Goal: Task Accomplishment & Management: Complete application form

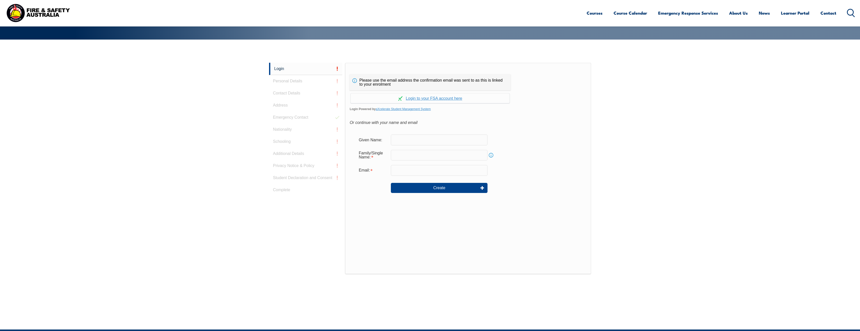
scroll to position [134, 0]
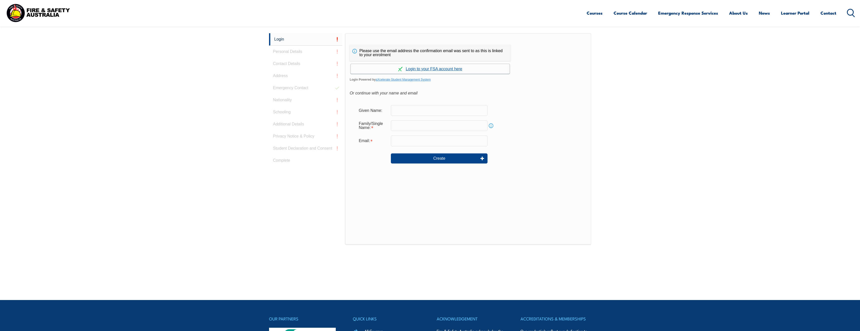
click at [454, 68] on link "Continue with aXcelerate" at bounding box center [430, 69] width 159 height 10
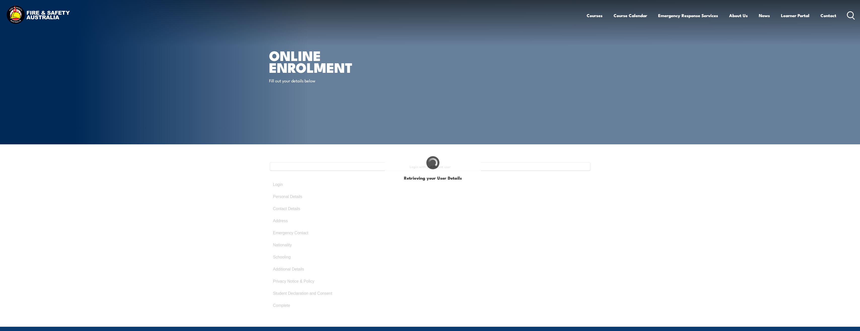
type input "[PERSON_NAME]"
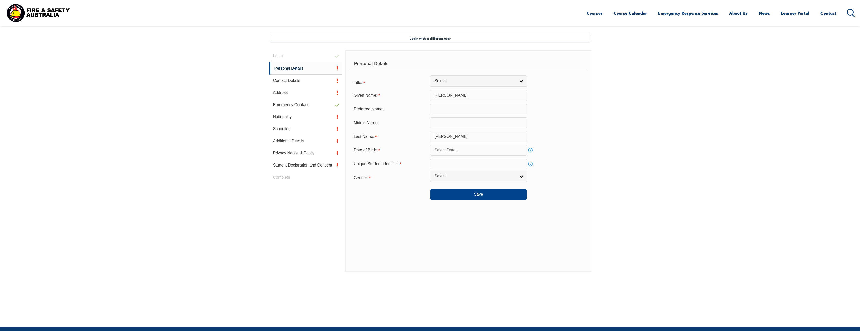
scroll to position [137, 0]
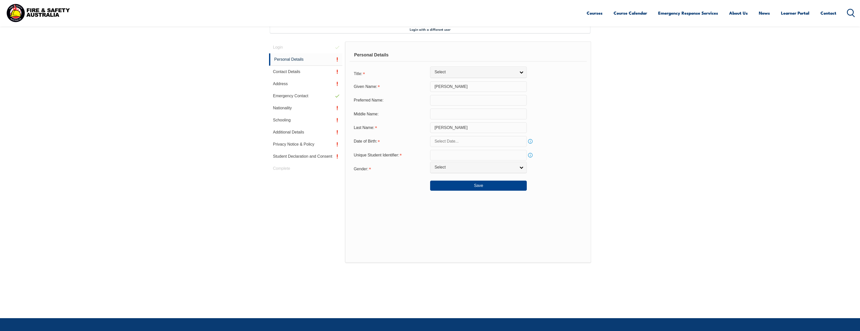
click at [471, 141] on input "text" at bounding box center [478, 141] width 97 height 11
click at [449, 140] on input "text" at bounding box center [478, 141] width 97 height 11
click at [447, 190] on span "15" at bounding box center [447, 191] width 10 height 10
type input "[DATE]"
click at [440, 140] on input "[DATE]" at bounding box center [478, 141] width 97 height 11
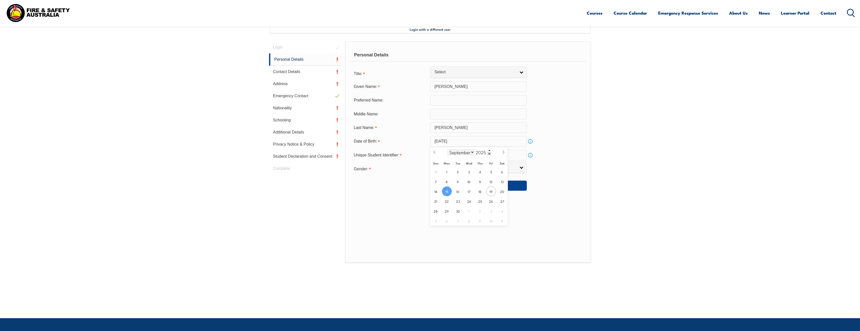
click at [473, 152] on select "January February March April May June July August September October November De…" at bounding box center [460, 152] width 27 height 7
select select "9"
click at [447, 149] on select "January February March April May June July August September October November De…" at bounding box center [460, 152] width 27 height 7
click at [490, 154] on span at bounding box center [490, 153] width 4 height 3
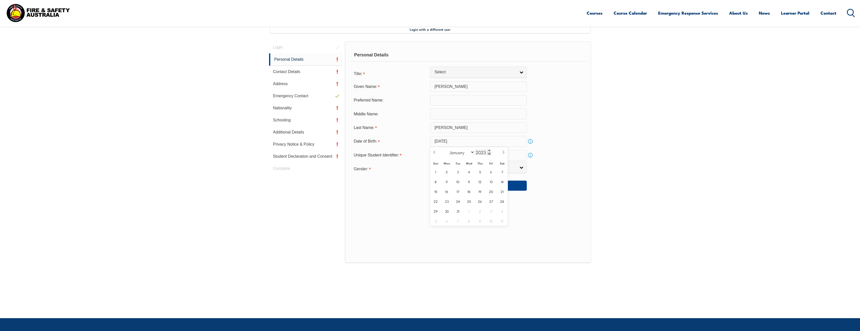
click at [490, 154] on span at bounding box center [490, 153] width 4 height 3
type input "2020"
click at [470, 140] on input "[DATE]" at bounding box center [478, 141] width 97 height 11
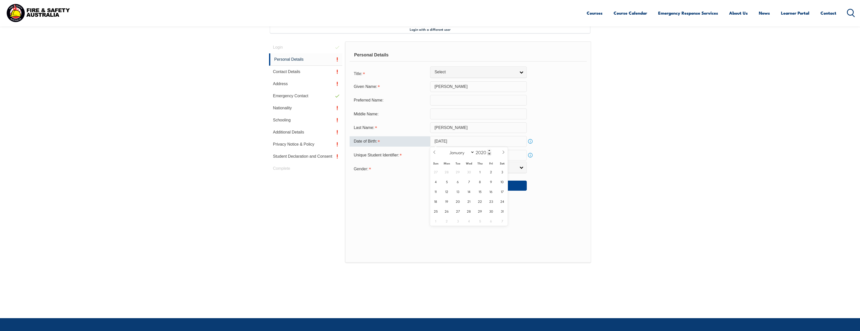
drag, startPoint x: 461, startPoint y: 140, endPoint x: 470, endPoint y: 141, distance: 9.6
click at [470, 141] on input "[DATE]" at bounding box center [478, 141] width 97 height 11
drag, startPoint x: 470, startPoint y: 141, endPoint x: 467, endPoint y: 141, distance: 3.5
click at [467, 141] on input "[DATE]" at bounding box center [478, 141] width 97 height 11
click at [463, 141] on input "[DATE]" at bounding box center [478, 141] width 97 height 11
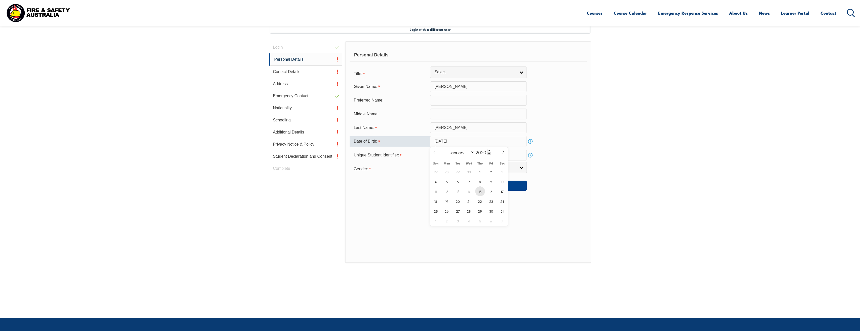
click at [480, 193] on span "15" at bounding box center [480, 191] width 10 height 10
type input "[DATE]"
drag, startPoint x: 457, startPoint y: 140, endPoint x: 472, endPoint y: 141, distance: 15.1
click at [472, 141] on input "[DATE]" at bounding box center [478, 141] width 97 height 11
drag, startPoint x: 472, startPoint y: 141, endPoint x: 489, endPoint y: 154, distance: 21.5
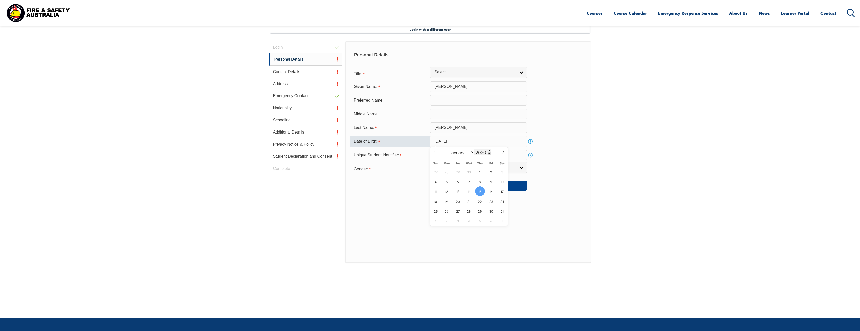
click at [489, 154] on span at bounding box center [490, 153] width 4 height 3
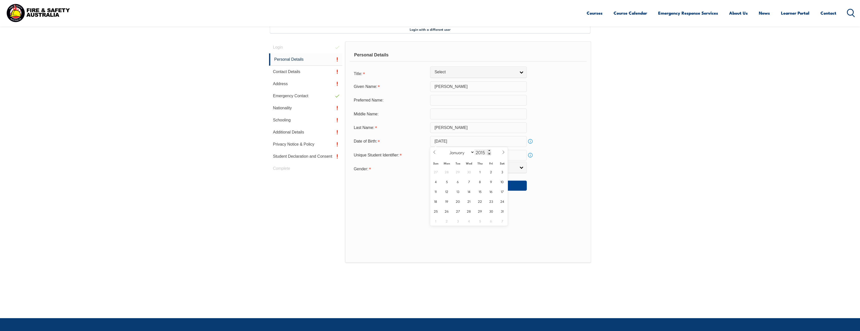
click at [489, 154] on span at bounding box center [490, 153] width 4 height 3
click at [490, 153] on span at bounding box center [490, 153] width 4 height 3
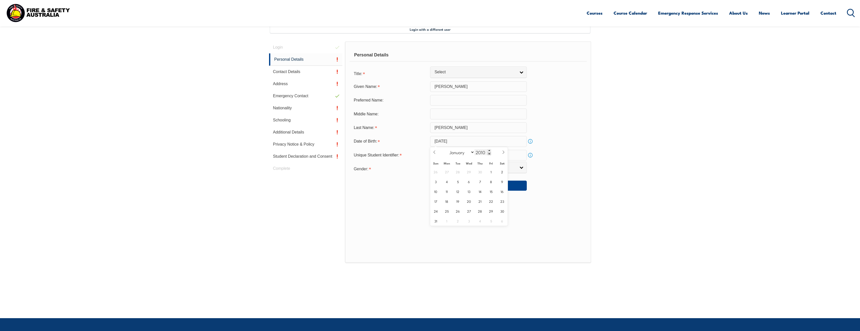
click at [490, 153] on span at bounding box center [490, 153] width 4 height 3
click at [489, 153] on span at bounding box center [490, 153] width 4 height 3
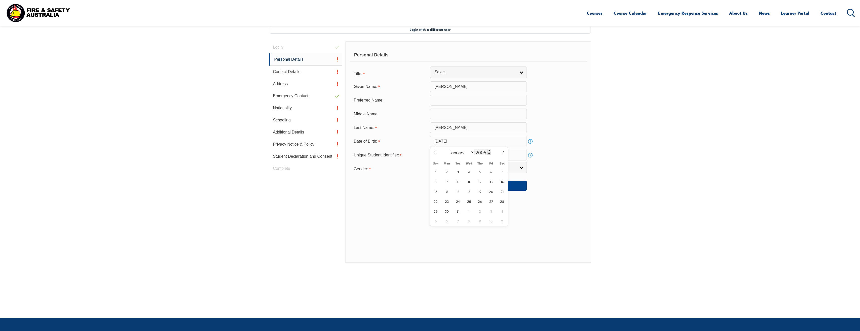
click at [489, 153] on span at bounding box center [490, 153] width 4 height 3
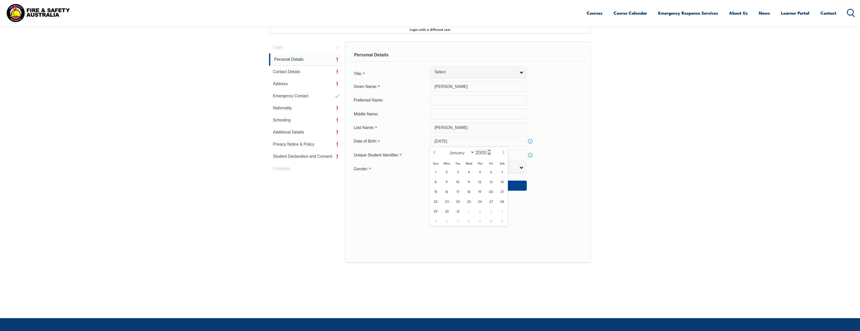
click at [489, 153] on span at bounding box center [490, 153] width 4 height 3
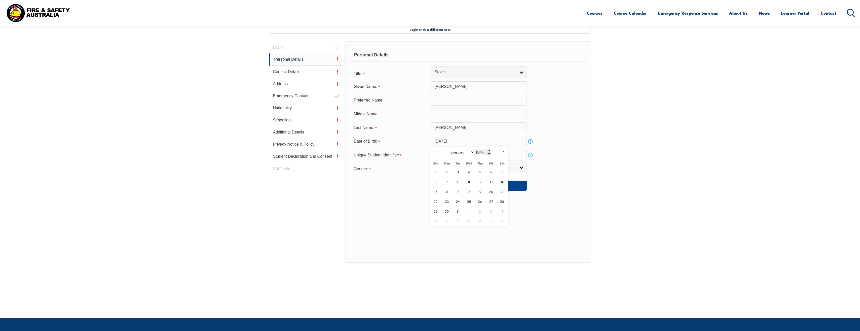
click at [489, 153] on span at bounding box center [490, 153] width 4 height 3
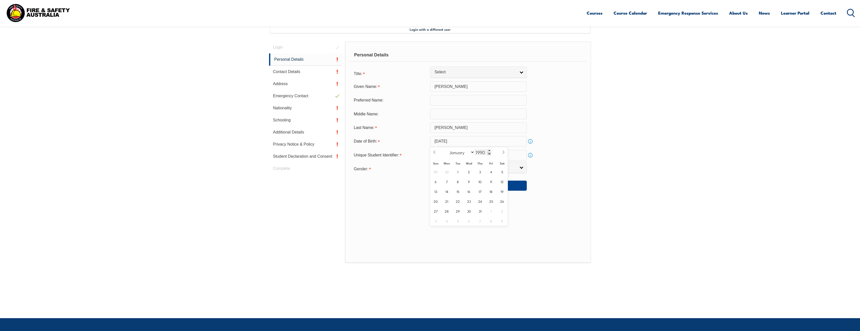
click at [489, 153] on span at bounding box center [490, 153] width 4 height 3
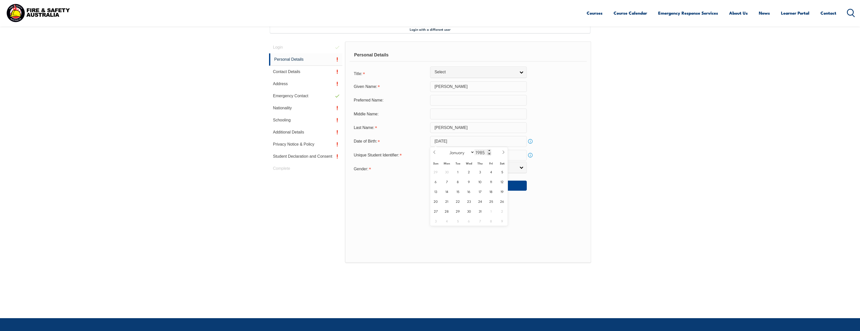
click at [489, 153] on span at bounding box center [490, 153] width 4 height 3
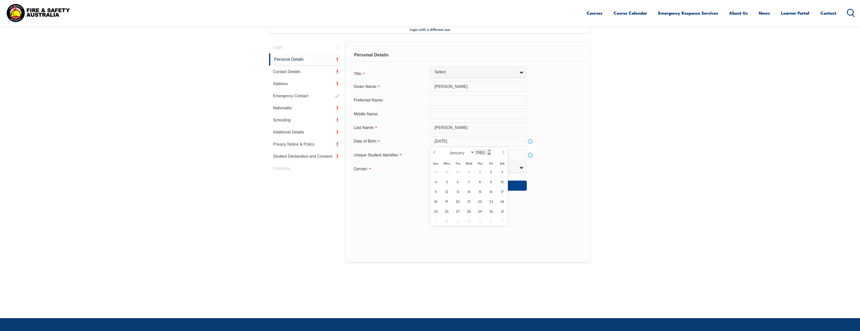
click at [489, 153] on span at bounding box center [490, 153] width 4 height 3
click at [488, 154] on span at bounding box center [490, 153] width 4 height 3
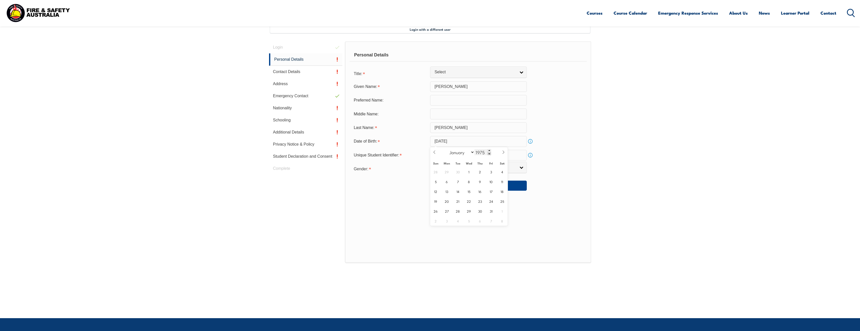
click at [488, 154] on span at bounding box center [490, 153] width 4 height 3
click at [489, 154] on span at bounding box center [490, 153] width 4 height 3
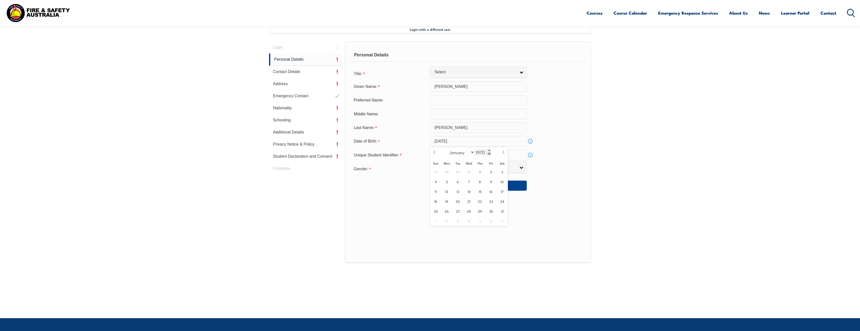
click at [489, 154] on span at bounding box center [490, 153] width 4 height 3
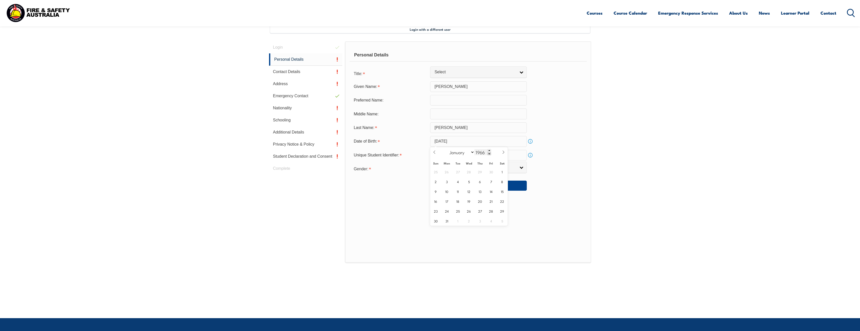
type input "1965"
click at [491, 192] on span "15" at bounding box center [492, 191] width 10 height 10
type input "[DATE]"
click at [530, 155] on link "Info" at bounding box center [530, 155] width 7 height 7
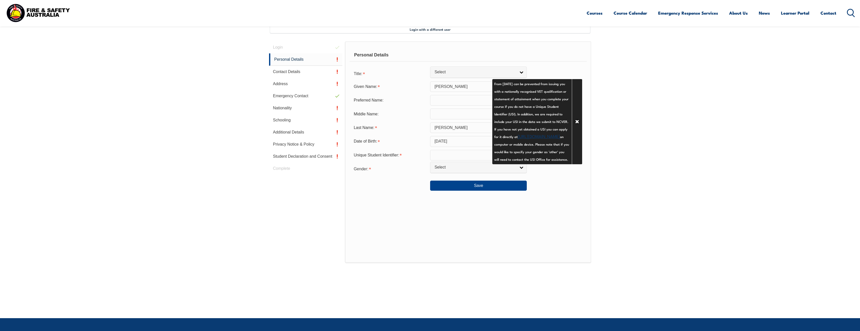
click at [518, 139] on link "[URL][DOMAIN_NAME]" at bounding box center [539, 136] width 42 height 6
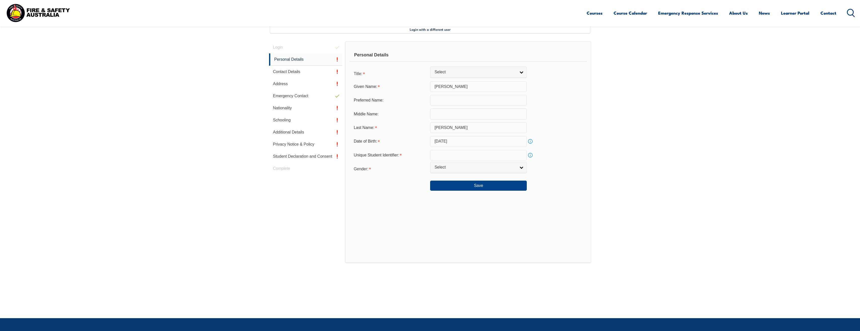
click at [447, 156] on input "text" at bounding box center [478, 155] width 97 height 11
type input "5LMWHSLYL9"
click at [518, 168] on link "Select" at bounding box center [478, 167] width 97 height 11
click at [466, 182] on li "[DEMOGRAPHIC_DATA]" at bounding box center [479, 182] width 94 height 6
select select "F"
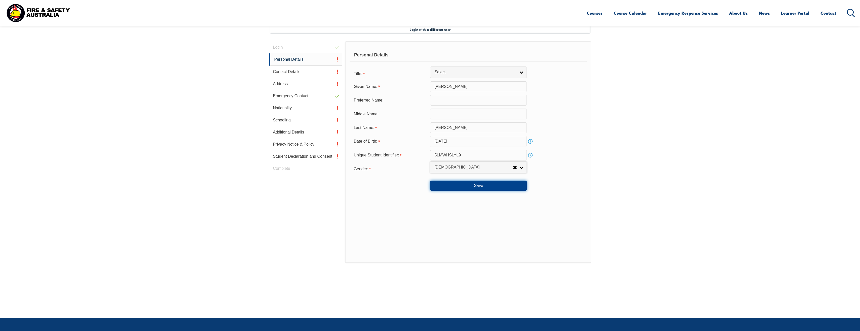
click at [484, 185] on button "Save" at bounding box center [478, 186] width 97 height 10
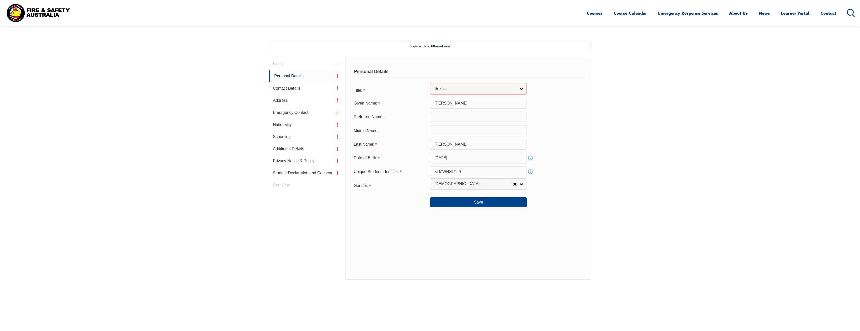
scroll to position [102, 0]
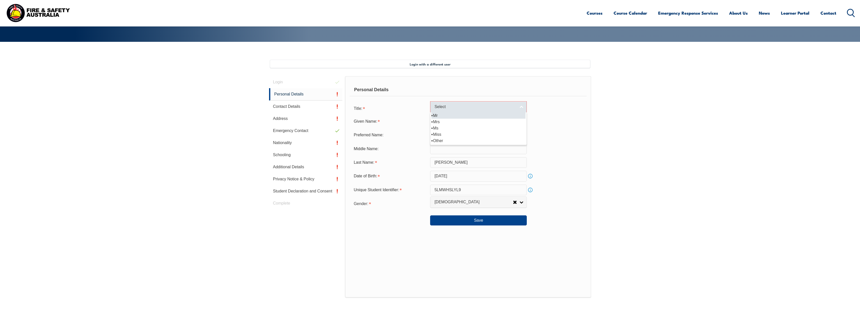
click at [519, 106] on link "Select" at bounding box center [478, 106] width 97 height 11
click at [478, 132] on li "Miss" at bounding box center [479, 134] width 94 height 6
select select "Miss"
click at [481, 223] on button "Save" at bounding box center [478, 220] width 97 height 10
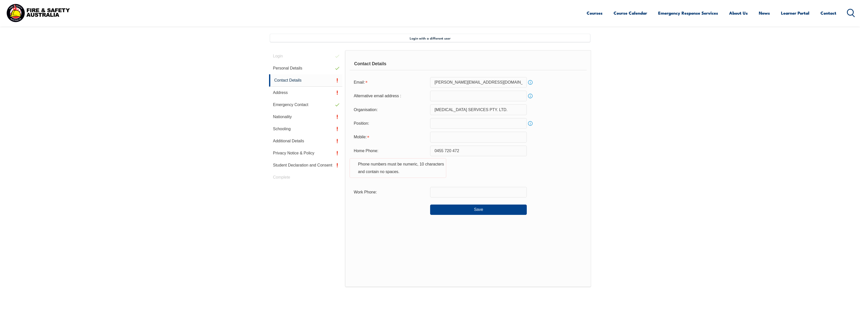
scroll to position [137, 0]
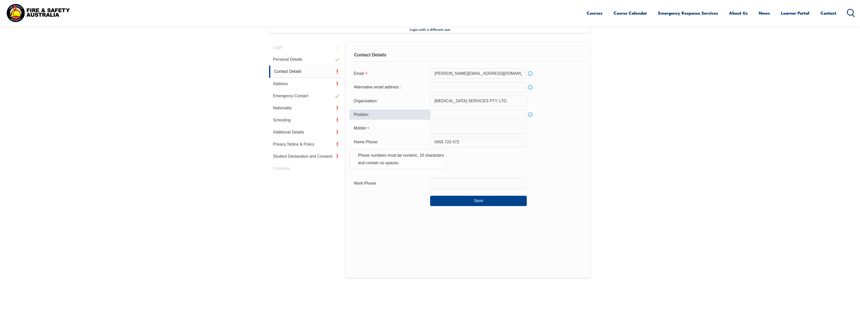
click at [442, 116] on input "text" at bounding box center [478, 114] width 97 height 11
type input "H"
type input "Group HR & Finance Administrator"
click at [437, 130] on input "text" at bounding box center [478, 128] width 97 height 11
click at [445, 128] on input "text" at bounding box center [478, 128] width 97 height 11
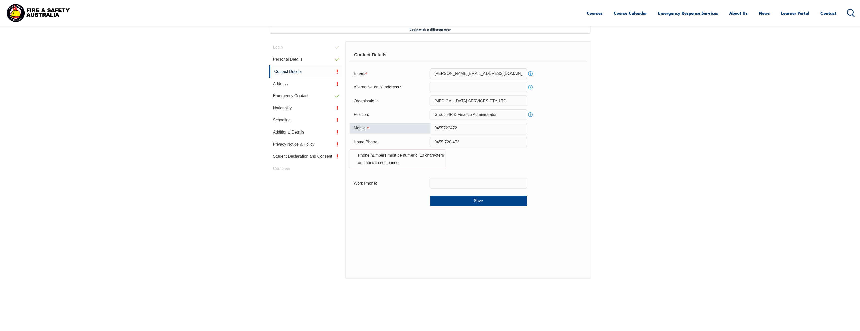
type input "0455720472"
click at [470, 163] on div "Home Phone: [PHONE_NUMBER] Phone numbers must be numeric, 10 characters and con…" at bounding box center [468, 156] width 237 height 38
click at [444, 142] on input "0455 720 472" at bounding box center [478, 142] width 97 height 11
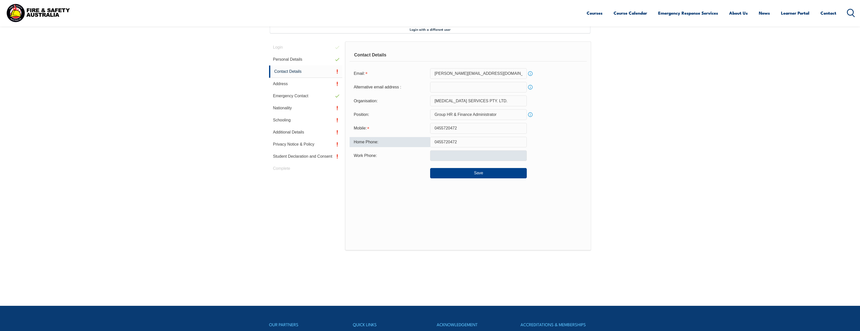
type input "0455720472"
click at [439, 155] on input "text" at bounding box center [478, 155] width 97 height 11
click at [460, 127] on input "0455720472" at bounding box center [478, 128] width 97 height 11
drag, startPoint x: 460, startPoint y: 127, endPoint x: 428, endPoint y: 128, distance: 31.2
click at [428, 128] on div "Mobile: [PHONE_NUMBER]" at bounding box center [468, 128] width 237 height 11
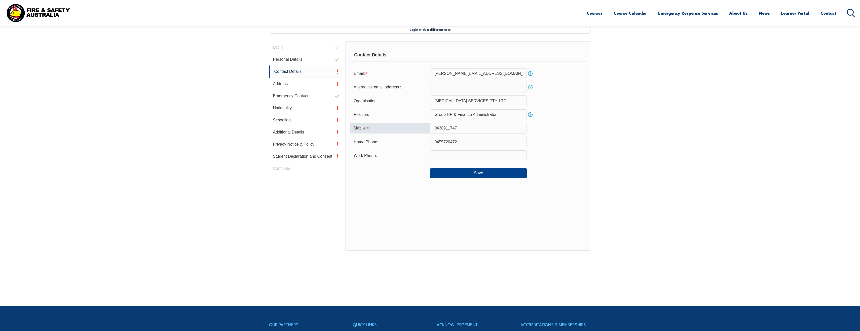
type input "0438911747"
click at [421, 149] on form "Email: [PERSON_NAME][EMAIL_ADDRESS][DOMAIN_NAME] Info Alternative email address…" at bounding box center [468, 123] width 237 height 110
click at [441, 155] on input "text" at bounding box center [478, 155] width 97 height 11
drag, startPoint x: 460, startPoint y: 142, endPoint x: 432, endPoint y: 142, distance: 27.7
click at [432, 142] on input "0455720472" at bounding box center [478, 142] width 97 height 11
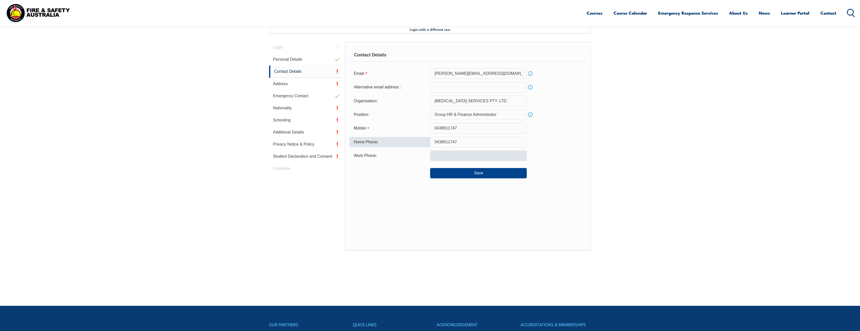
type input "0438911747"
click at [436, 155] on input "text" at bounding box center [478, 155] width 97 height 11
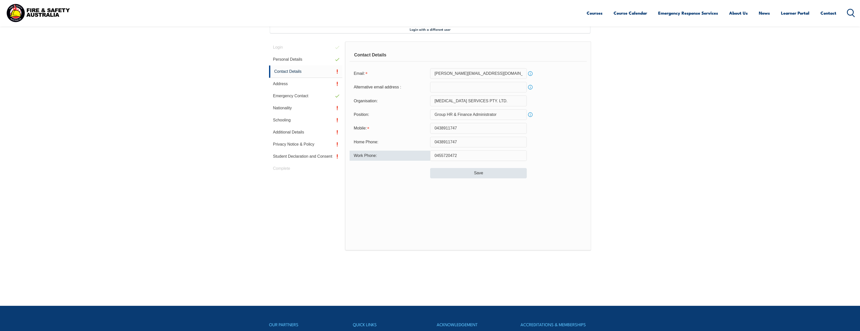
type input "0455720472"
click at [476, 173] on button "Save" at bounding box center [478, 173] width 97 height 10
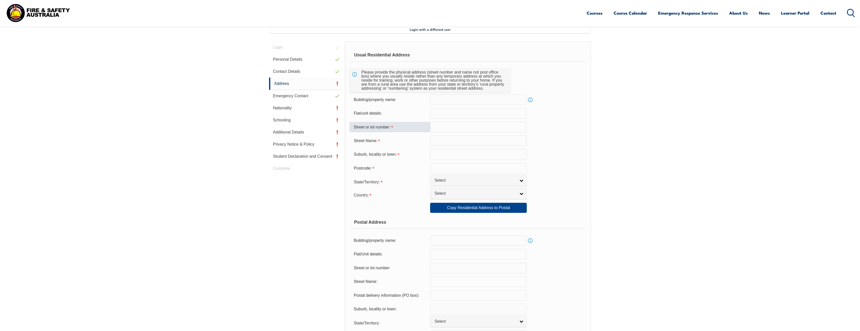
click at [437, 127] on input "text" at bounding box center [478, 127] width 97 height 11
type input "17B"
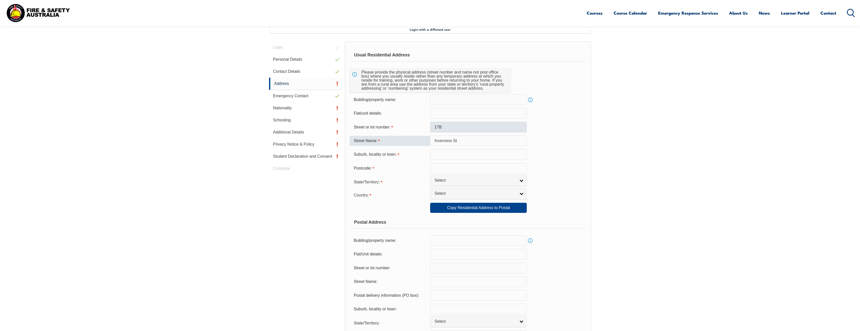
type input "Inverness St"
type input "Clarinda"
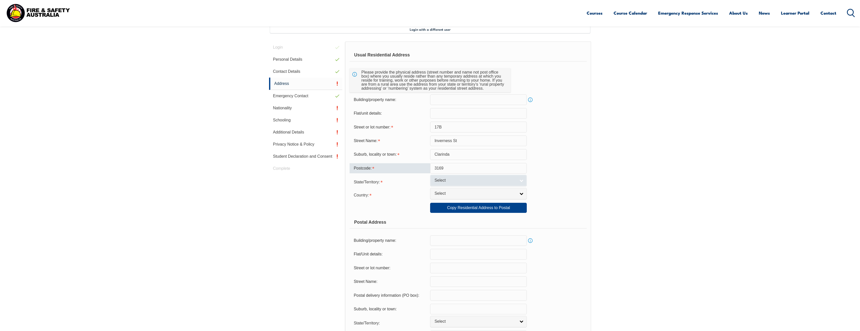
type input "3169"
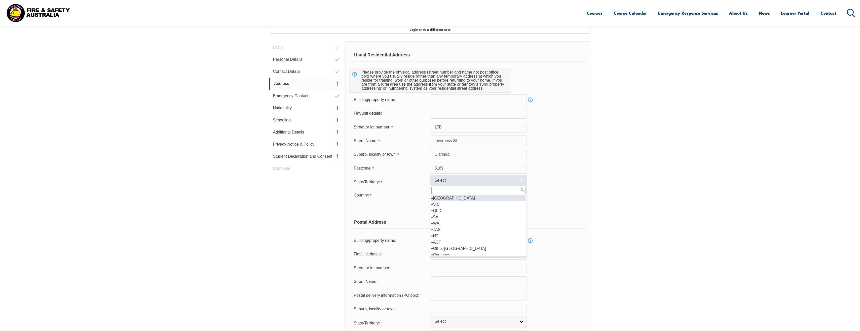
click at [523, 181] on link "Select" at bounding box center [478, 180] width 97 height 11
click at [471, 204] on li "VIC" at bounding box center [479, 204] width 94 height 6
select select "VIC"
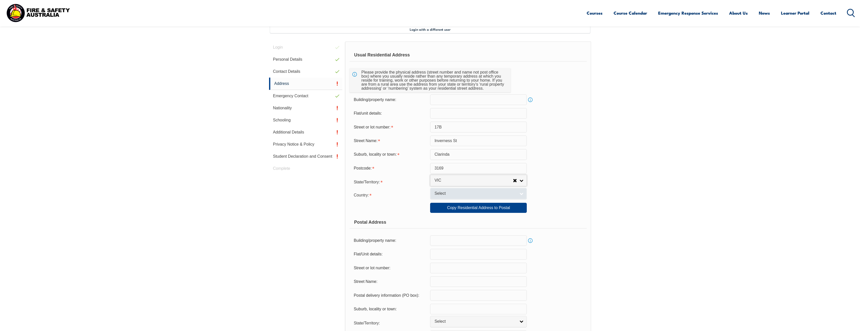
click at [521, 193] on link "Select" at bounding box center [478, 193] width 97 height 11
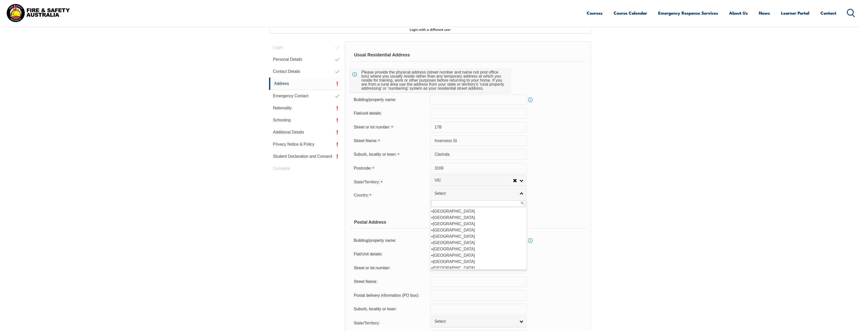
scroll to position [76, 0]
click at [458, 217] on li "[GEOGRAPHIC_DATA]" at bounding box center [479, 217] width 94 height 6
select select "1101"
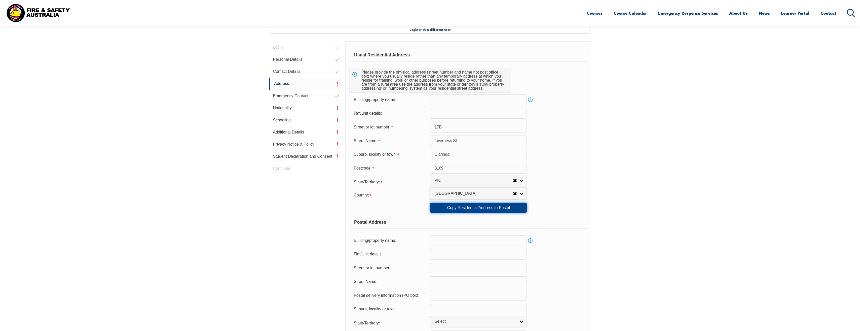
click at [476, 207] on link "Copy Residential Address to Postal" at bounding box center [478, 208] width 97 height 10
type input "17B"
type input "Inverness St"
type input "Clarinda"
select select "VIC"
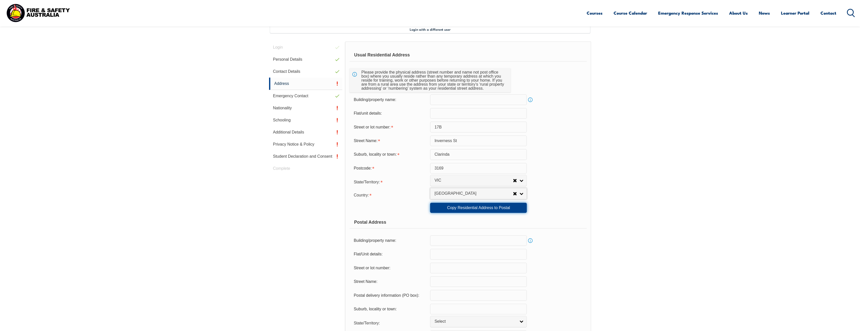
type input "3169"
select select "1101"
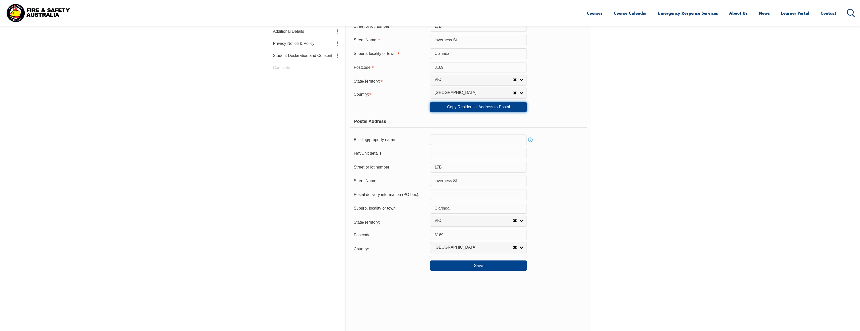
scroll to position [263, 0]
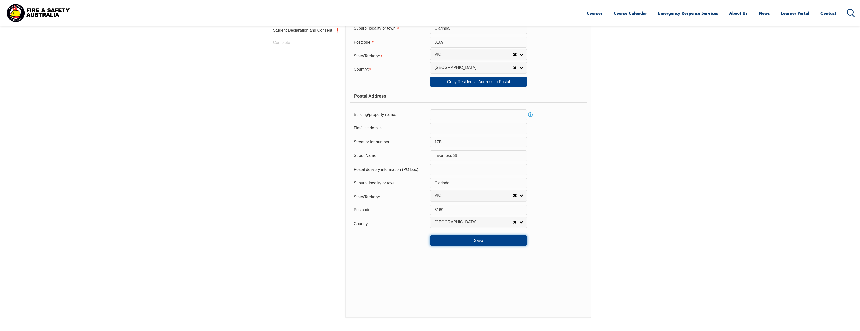
click at [479, 242] on button "Save" at bounding box center [478, 240] width 97 height 10
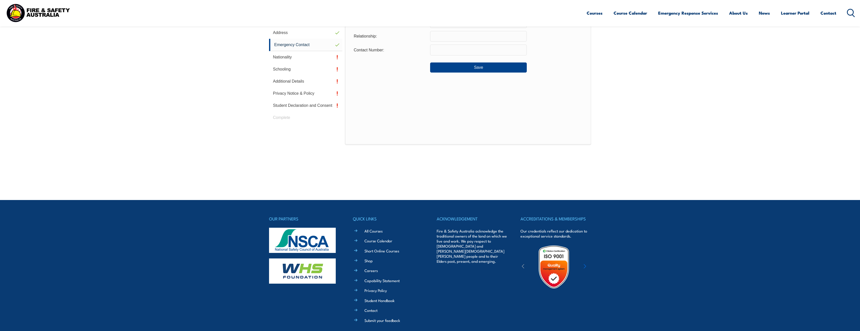
scroll to position [137, 0]
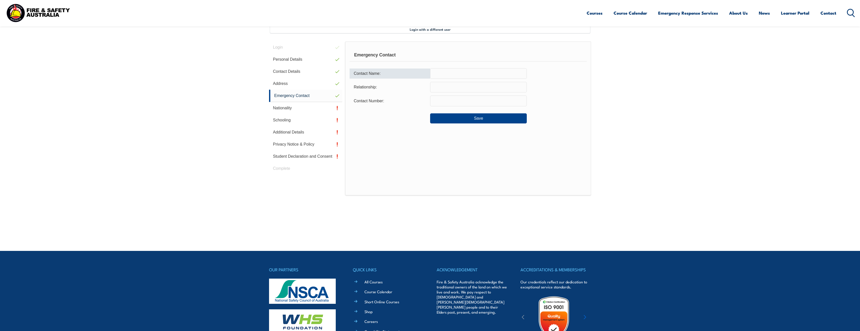
click at [437, 73] on input "text" at bounding box center [478, 73] width 97 height 11
type input "[PERSON_NAME]"
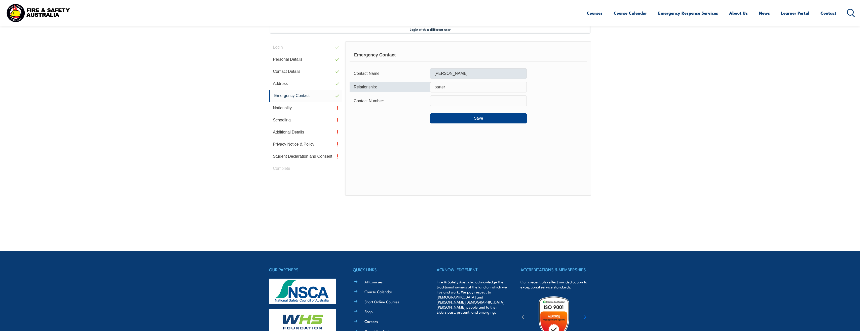
type input "parter"
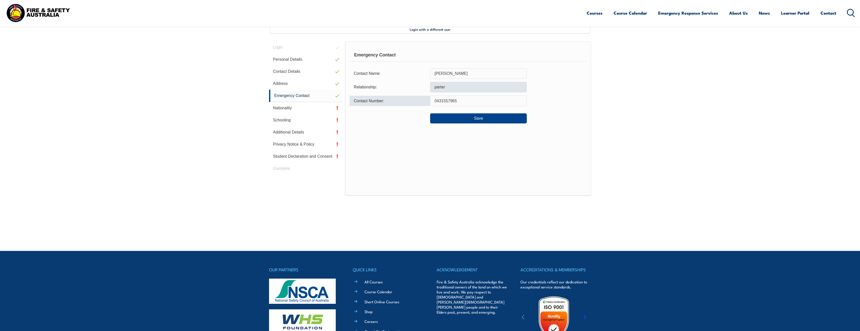
type input "0431557965"
type input "partner"
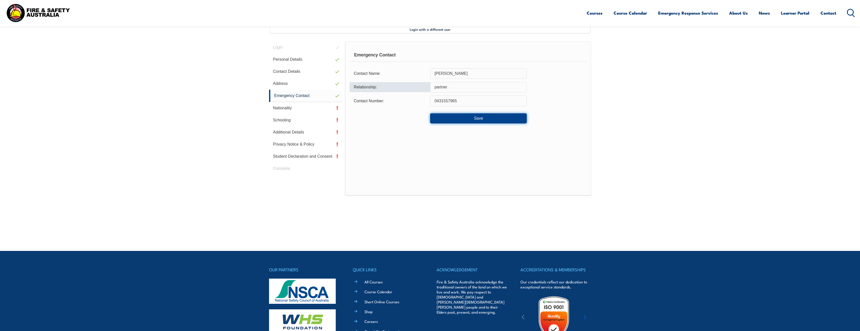
click at [477, 117] on button "Save" at bounding box center [478, 118] width 97 height 10
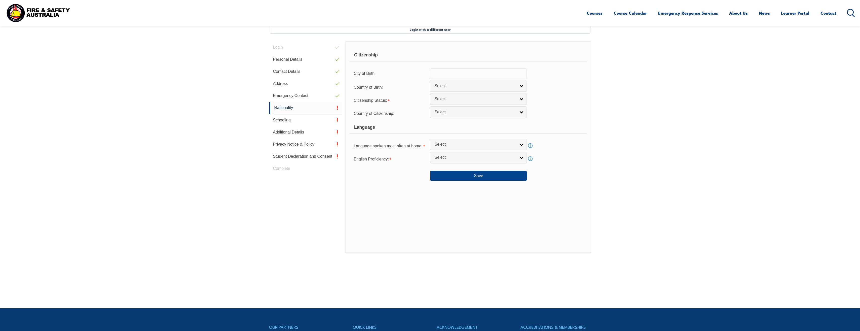
click at [443, 75] on input "text" at bounding box center [478, 73] width 97 height 11
click at [462, 85] on span "Select" at bounding box center [476, 85] width 82 height 5
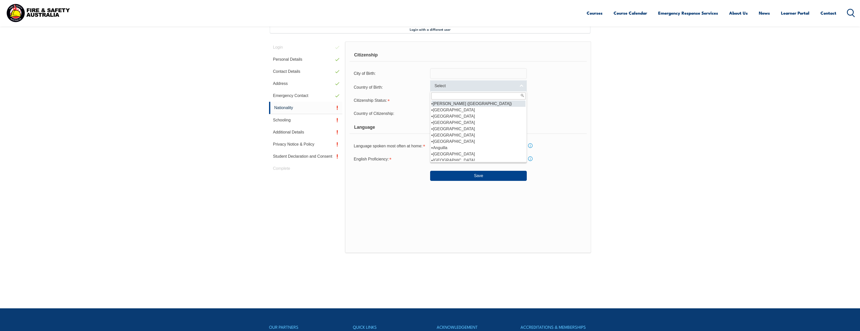
click at [439, 87] on span "Select" at bounding box center [476, 85] width 82 height 5
click at [522, 86] on link "Select" at bounding box center [478, 85] width 97 height 11
click at [474, 117] on li "[GEOGRAPHIC_DATA] ([GEOGRAPHIC_DATA])" at bounding box center [479, 120] width 94 height 6
select select "6102"
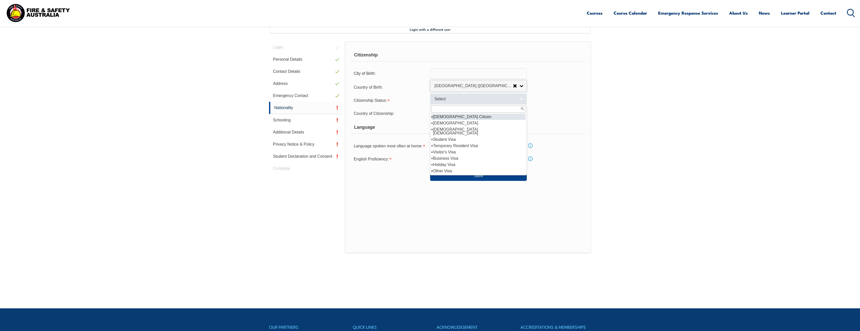
click at [521, 98] on link "Select" at bounding box center [478, 98] width 97 height 11
click at [523, 86] on link "[GEOGRAPHIC_DATA] ([GEOGRAPHIC_DATA])" at bounding box center [478, 85] width 97 height 11
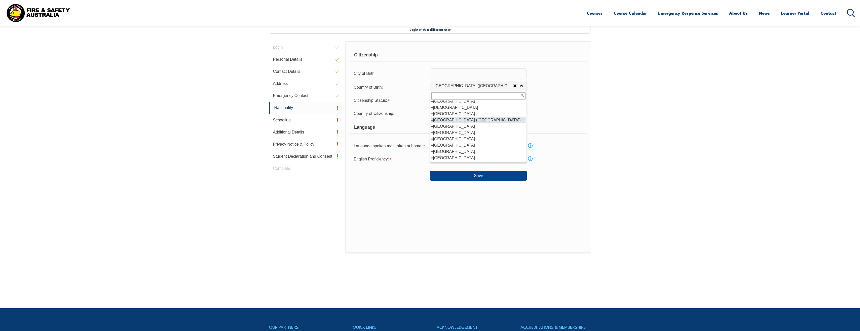
click at [487, 117] on li "[GEOGRAPHIC_DATA] ([GEOGRAPHIC_DATA])" at bounding box center [479, 120] width 94 height 6
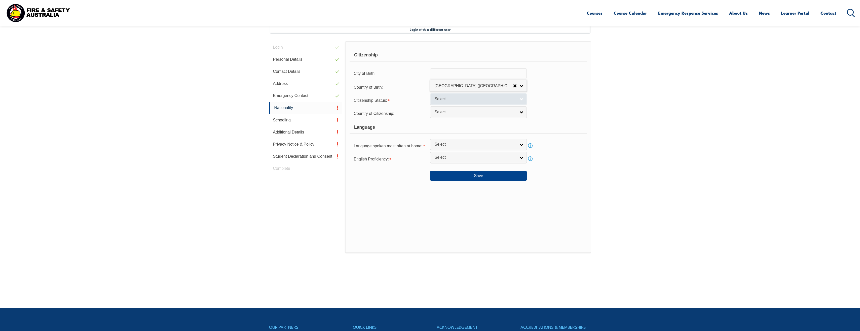
click at [522, 99] on link "Select" at bounding box center [478, 98] width 97 height 11
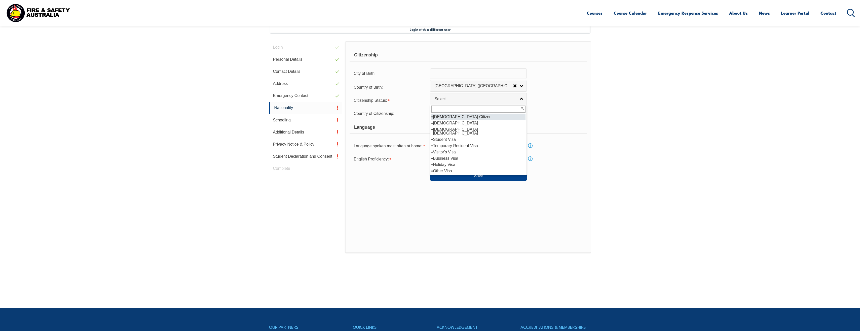
click at [485, 117] on li "[DEMOGRAPHIC_DATA] Citizen" at bounding box center [479, 117] width 94 height 6
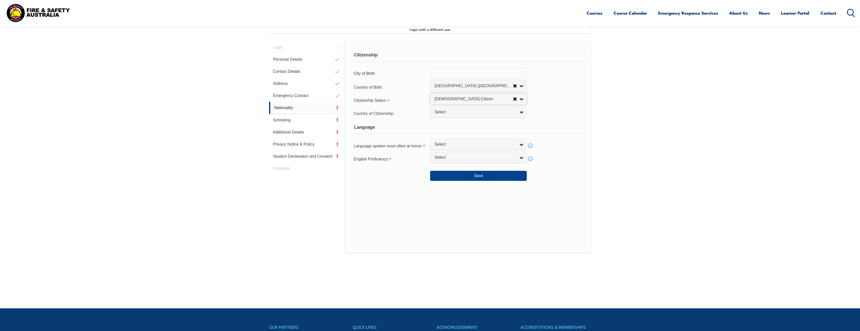
select select "1"
click at [523, 113] on link "Select" at bounding box center [478, 111] width 97 height 11
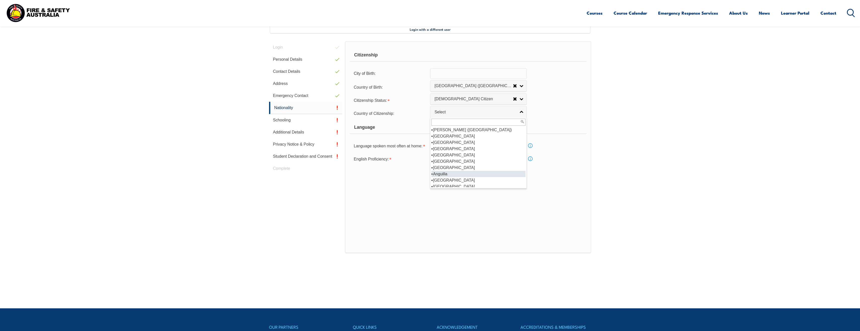
scroll to position [76, 0]
click at [456, 136] on li "[GEOGRAPHIC_DATA]" at bounding box center [479, 136] width 94 height 6
select select "1101"
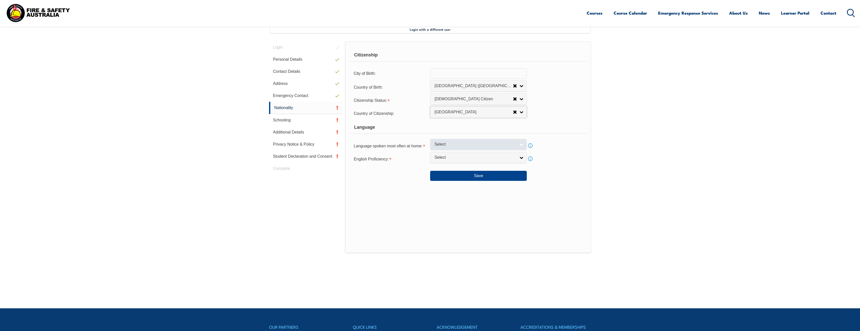
click at [522, 143] on link "Select" at bounding box center [478, 144] width 97 height 11
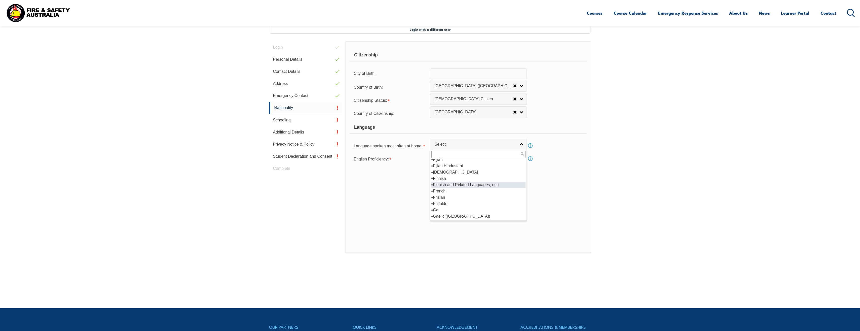
scroll to position [604, 0]
click at [465, 190] on li "English" at bounding box center [479, 191] width 94 height 6
select select "1201"
click at [523, 157] on link "Select" at bounding box center [478, 157] width 97 height 11
click at [462, 174] on li "Very Well" at bounding box center [479, 172] width 94 height 6
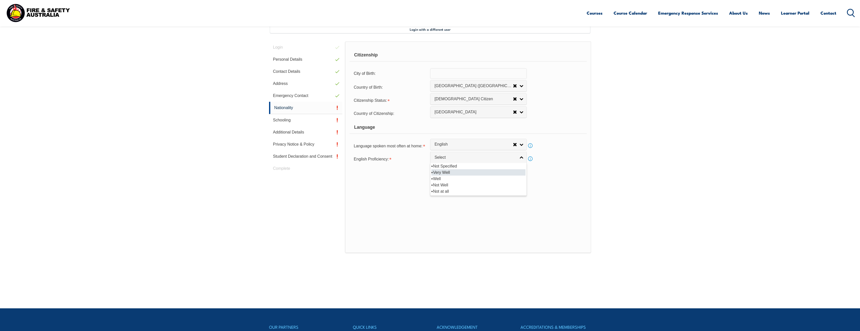
select select "1"
click at [480, 175] on button "Save" at bounding box center [478, 176] width 97 height 10
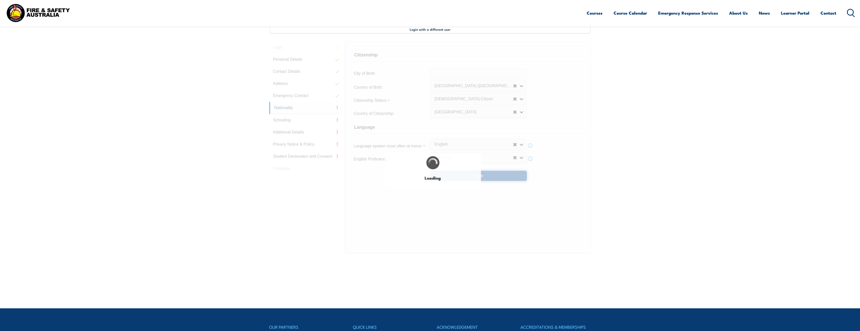
select select "false"
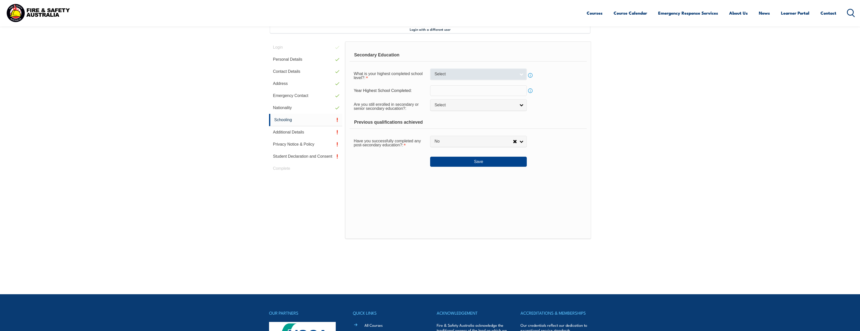
click at [522, 74] on link "Select" at bounding box center [478, 73] width 97 height 11
click at [512, 113] on li "Year 12" at bounding box center [479, 114] width 94 height 6
select select "12"
click at [522, 106] on link "Select" at bounding box center [478, 104] width 97 height 11
click at [470, 126] on li "No" at bounding box center [479, 126] width 94 height 6
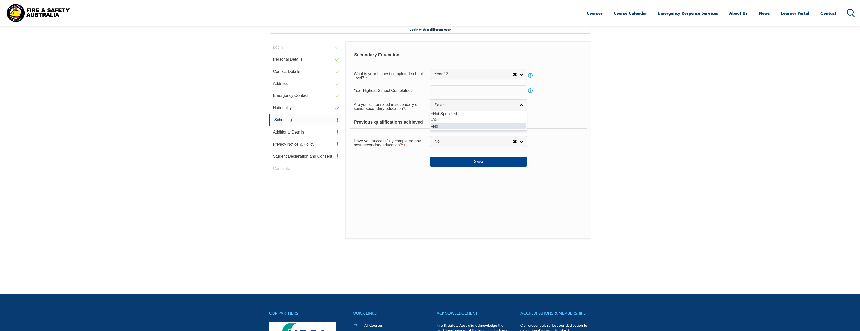
select select "false"
click at [522, 141] on link "No" at bounding box center [478, 141] width 97 height 11
click at [447, 149] on li "Yes" at bounding box center [479, 150] width 94 height 6
select select "true"
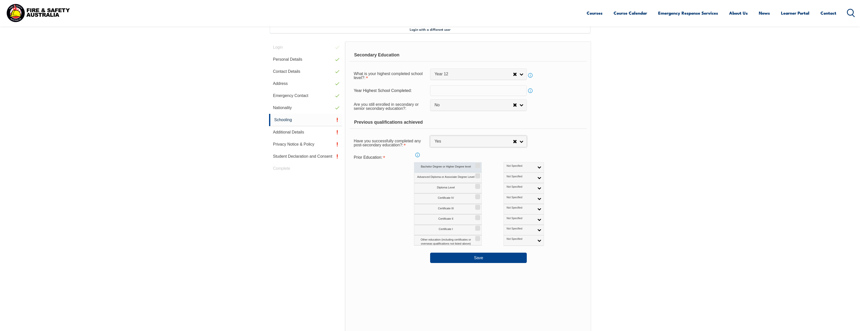
click at [479, 164] on input "Bachelor Degree or Higher Degree level" at bounding box center [477, 163] width 3 height 1
checkbox input "true"
click at [478, 185] on input "Diploma Level" at bounding box center [477, 184] width 3 height 1
checkbox input "true"
click at [478, 195] on input "Certificate IV" at bounding box center [477, 195] width 3 height 1
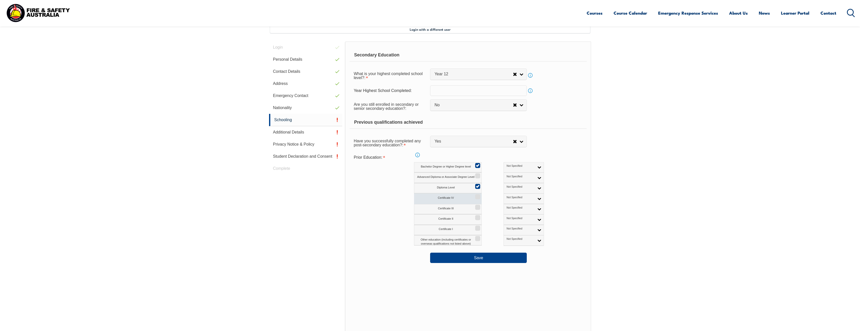
checkbox input "true"
click at [478, 260] on button "Save" at bounding box center [478, 258] width 97 height 10
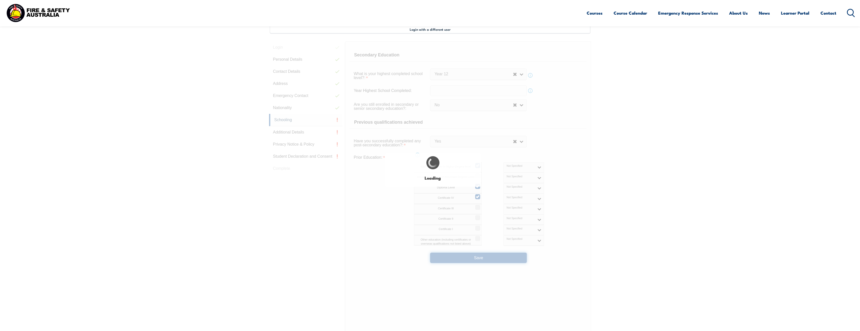
select select
select select "false"
select select "true"
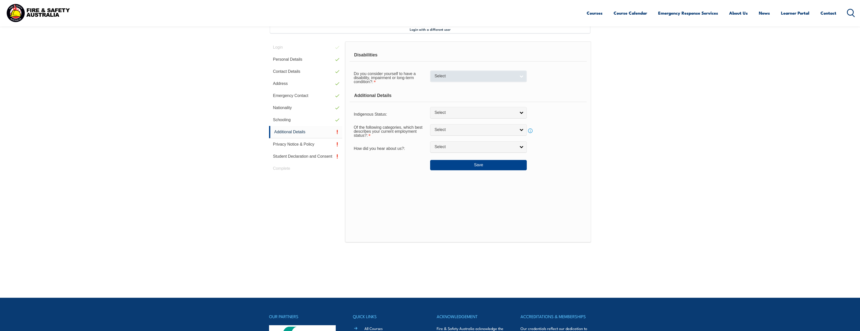
click at [521, 79] on link "Select" at bounding box center [478, 76] width 97 height 11
click at [451, 85] on li "No" at bounding box center [479, 85] width 94 height 6
select select "false"
click at [522, 111] on link "Select" at bounding box center [478, 112] width 97 height 11
click at [485, 121] on li "No" at bounding box center [479, 121] width 94 height 6
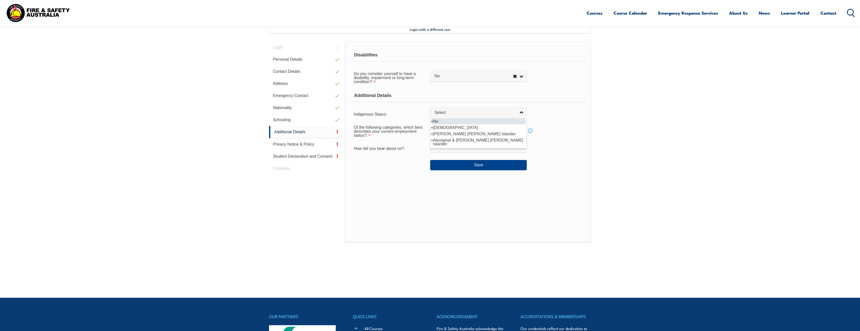
select select "4"
click at [523, 127] on link "Select" at bounding box center [478, 129] width 97 height 11
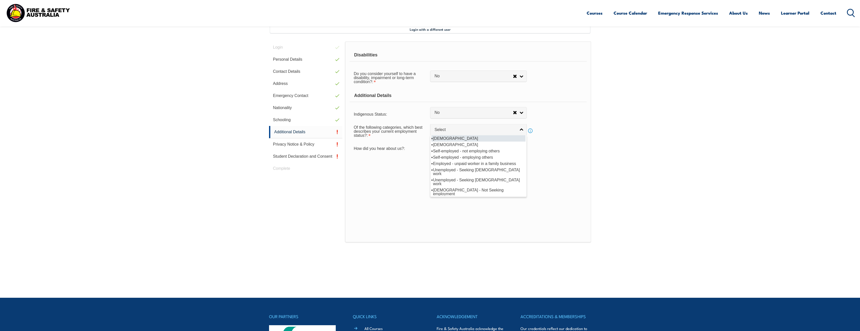
click at [470, 139] on li "[DEMOGRAPHIC_DATA]" at bounding box center [479, 138] width 94 height 6
select select "1"
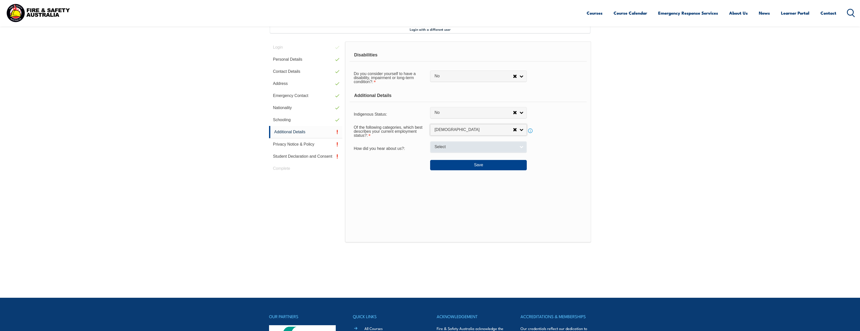
click at [522, 147] on link "Select" at bounding box center [478, 146] width 97 height 11
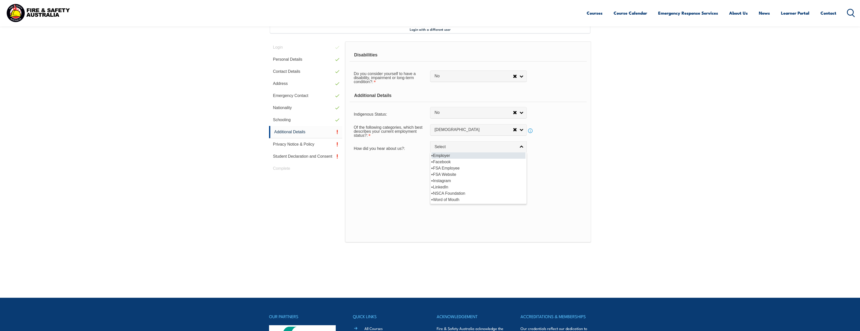
click at [482, 156] on li "Employer" at bounding box center [479, 155] width 94 height 6
select select "8019"
click at [479, 166] on button "Save" at bounding box center [478, 165] width 97 height 10
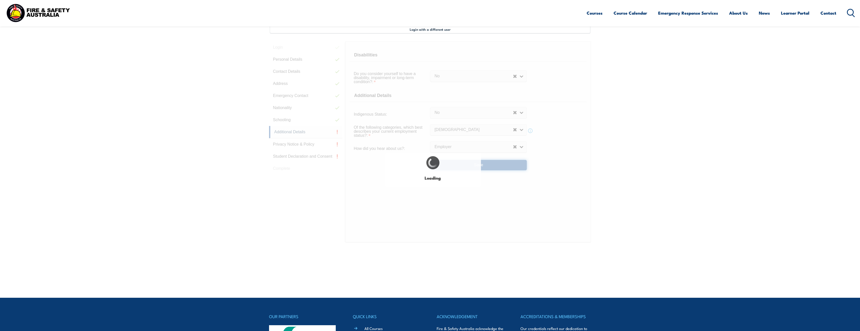
select select "false"
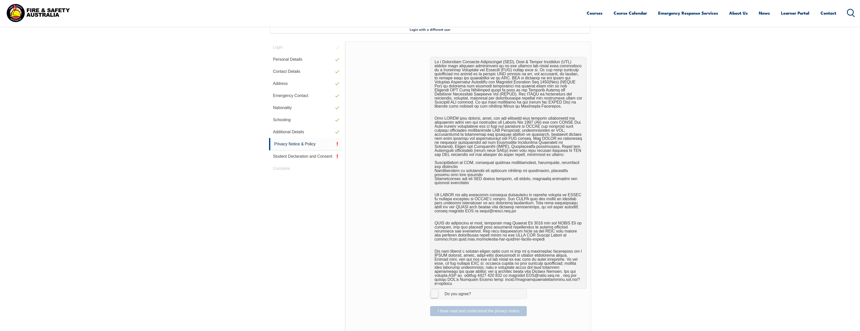
click at [435, 289] on label "I Agree Do you agree?" at bounding box center [478, 294] width 97 height 10
click at [475, 289] on input "I Agree Do you agree?" at bounding box center [479, 294] width 9 height 10
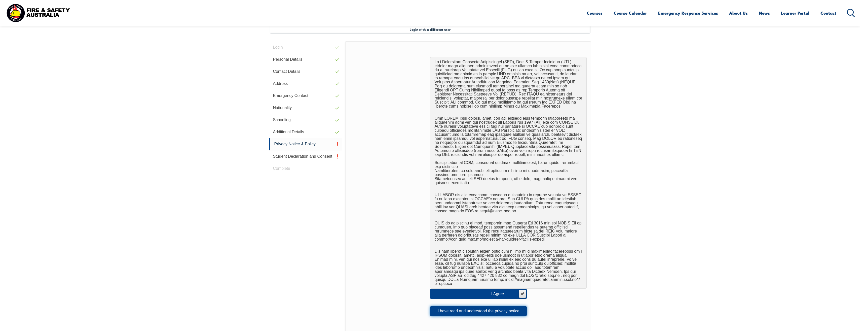
click at [476, 306] on button "I have read and understood the privacy notice" at bounding box center [478, 311] width 97 height 10
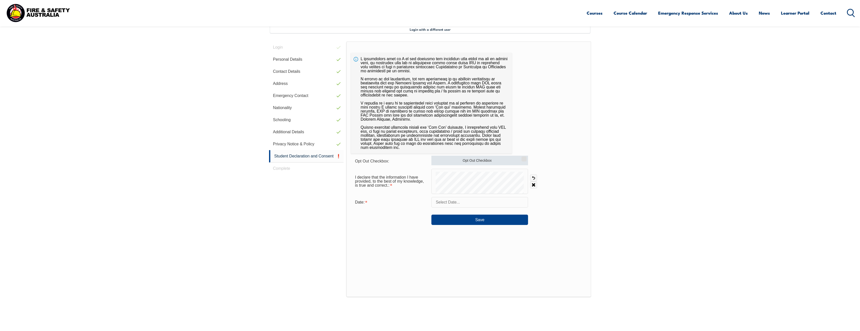
click at [525, 157] on input "Opt Out Checkbox" at bounding box center [523, 157] width 3 height 1
click at [524, 157] on input "Opt Out Checkbox" at bounding box center [523, 157] width 3 height 1
checkbox input "false"
click at [533, 178] on link "Undo" at bounding box center [533, 177] width 7 height 7
click at [456, 201] on input "text" at bounding box center [480, 202] width 97 height 11
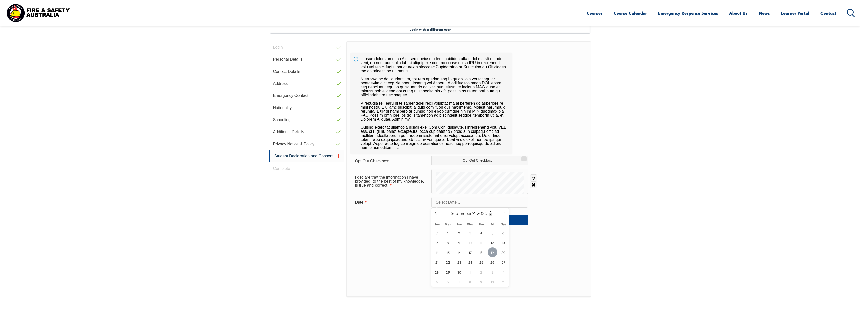
click at [492, 251] on span "19" at bounding box center [493, 252] width 10 height 10
type input "[DATE]"
click at [533, 178] on link "Undo" at bounding box center [533, 177] width 7 height 7
click at [482, 219] on button "Save" at bounding box center [480, 220] width 97 height 10
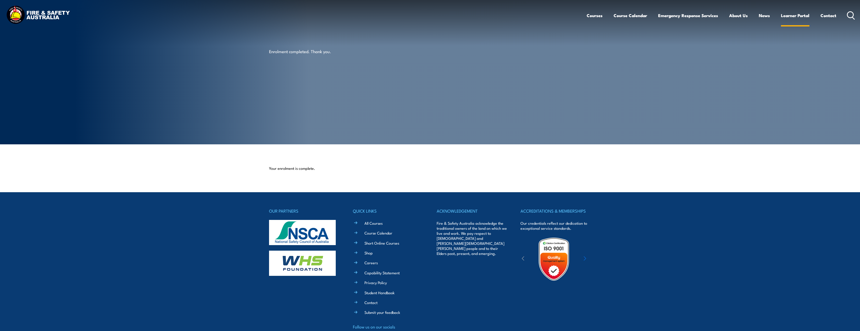
click at [791, 15] on link "Learner Portal" at bounding box center [795, 15] width 28 height 13
